Goal: Information Seeking & Learning: Learn about a topic

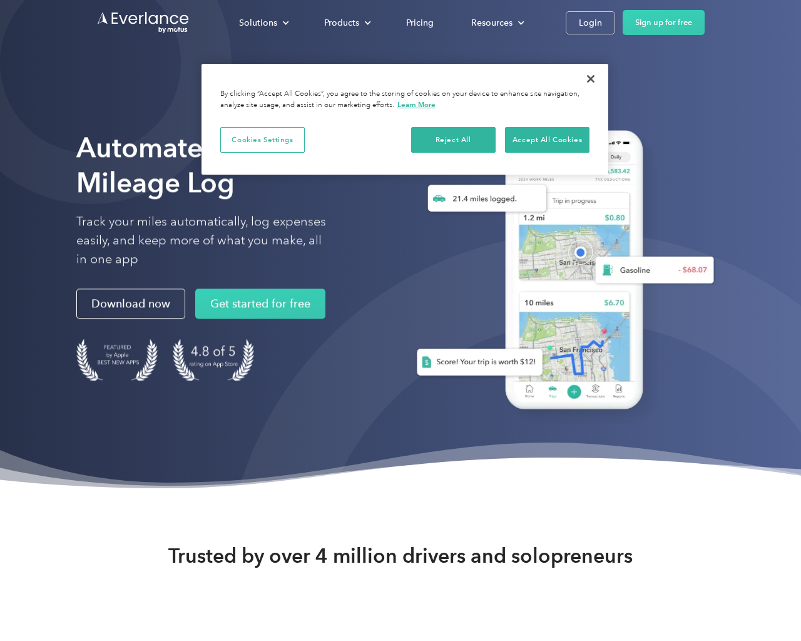
click at [795, 320] on div at bounding box center [583, 591] width 718 height 718
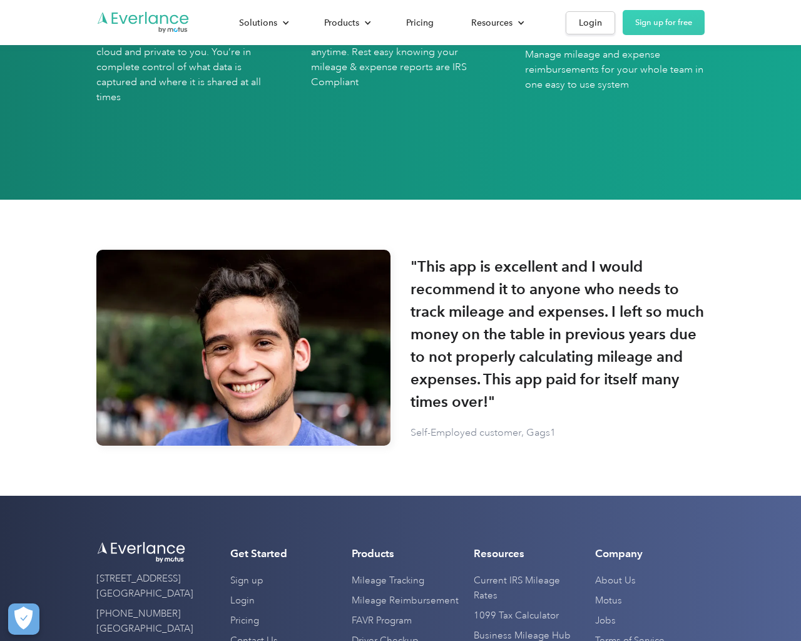
scroll to position [3675, 0]
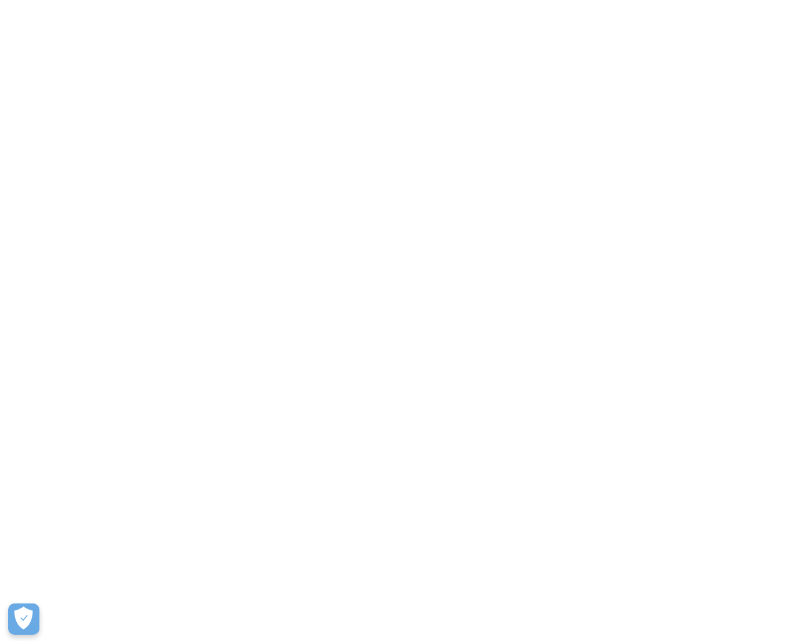
scroll to position [3675, 0]
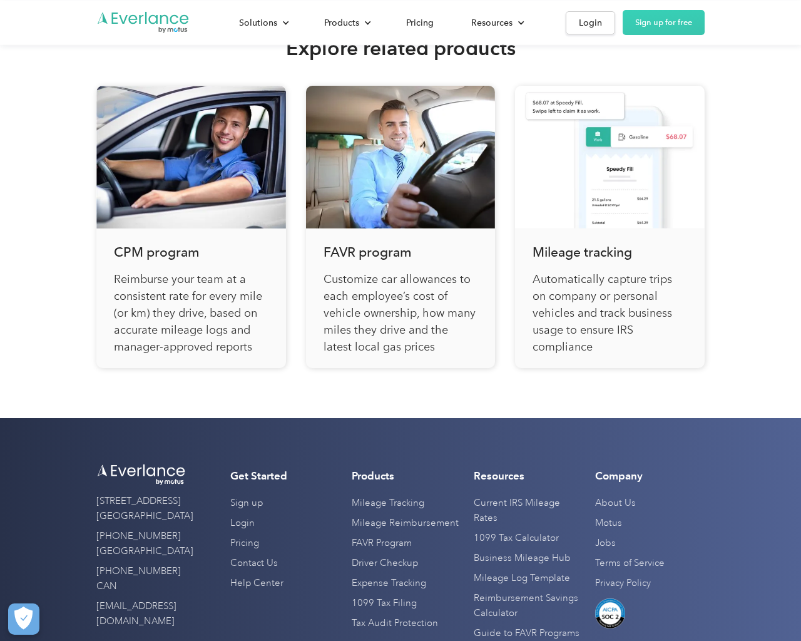
scroll to position [4223, 0]
